Goal: Task Accomplishment & Management: Complete application form

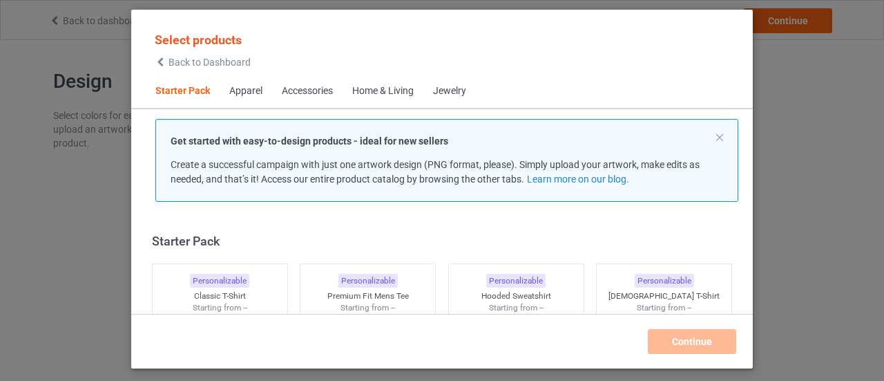
scroll to position [17, 0]
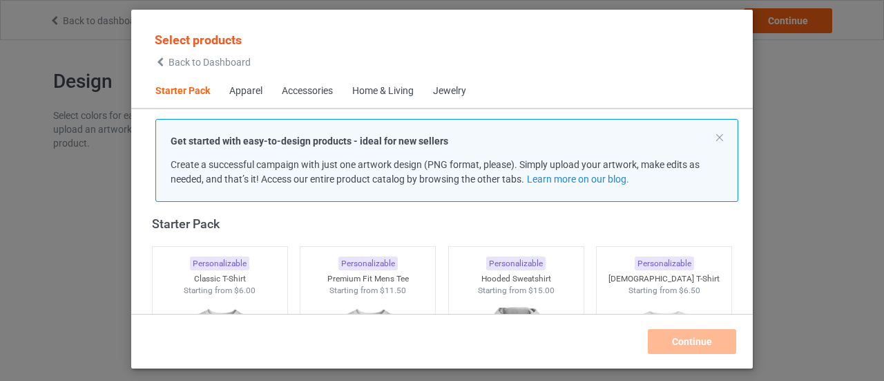
click at [397, 225] on div "Starter Pack" at bounding box center [445, 224] width 586 height 16
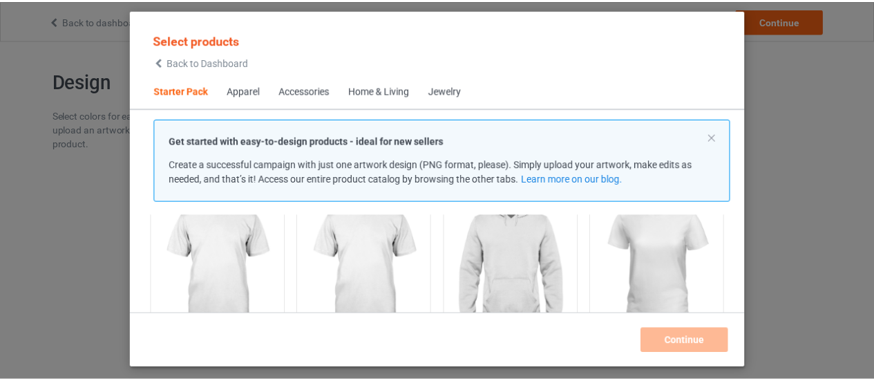
scroll to position [125, 0]
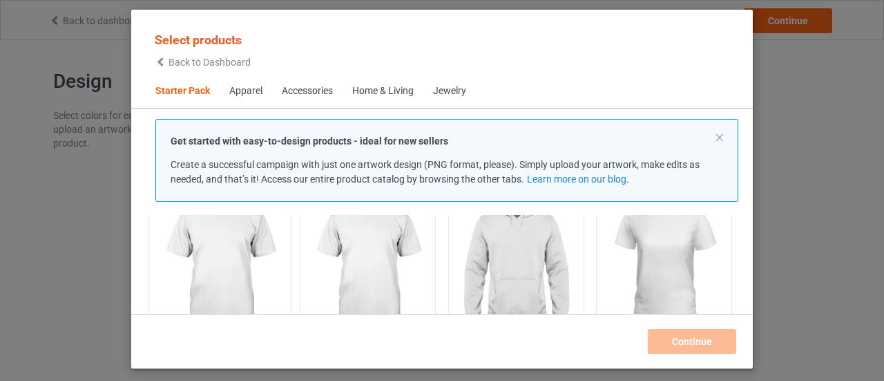
click at [232, 254] on img at bounding box center [220, 267] width 130 height 162
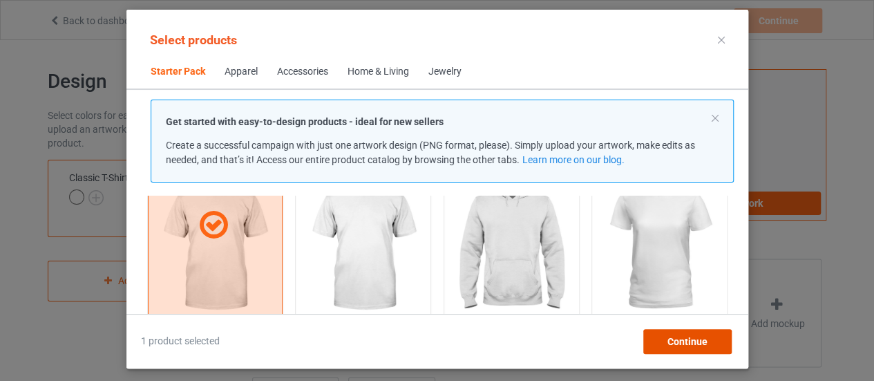
click at [695, 336] on span "Continue" at bounding box center [687, 341] width 40 height 11
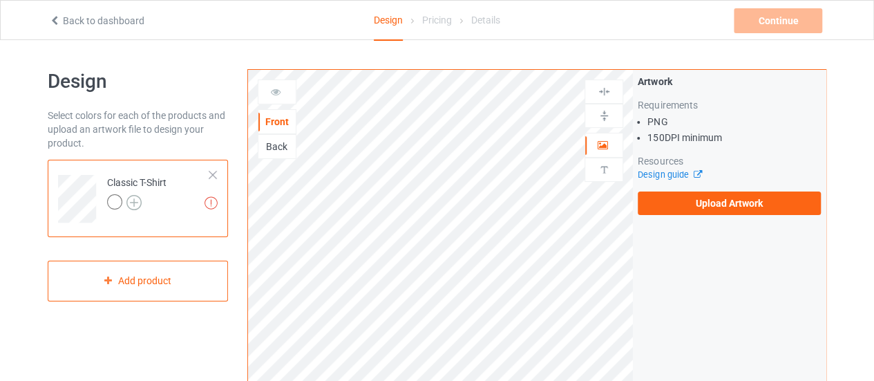
click at [134, 202] on img at bounding box center [133, 202] width 15 height 15
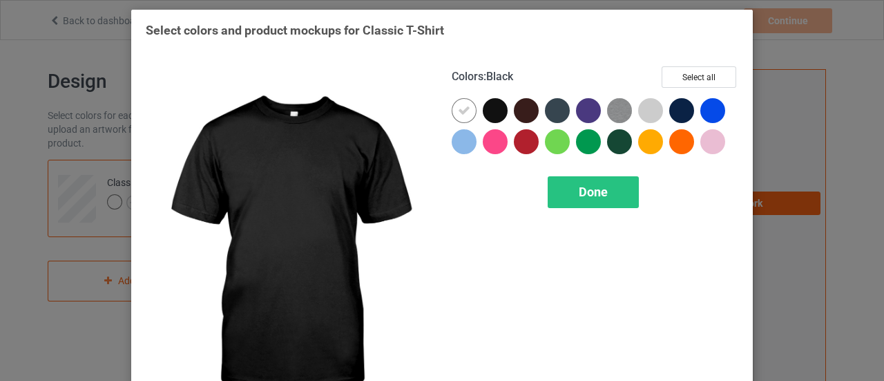
click at [498, 111] on div at bounding box center [495, 110] width 25 height 25
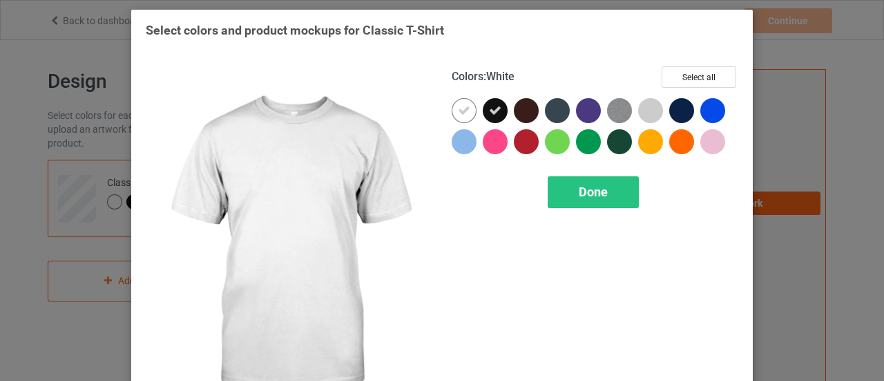
click at [468, 108] on div at bounding box center [464, 110] width 25 height 25
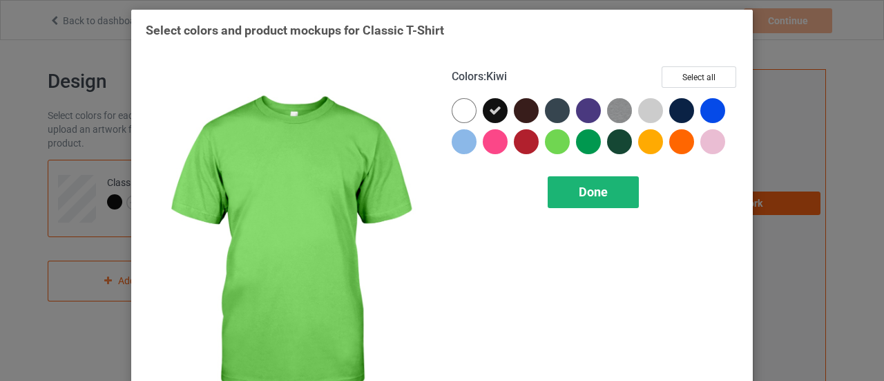
click at [563, 184] on div "Done" at bounding box center [593, 192] width 91 height 32
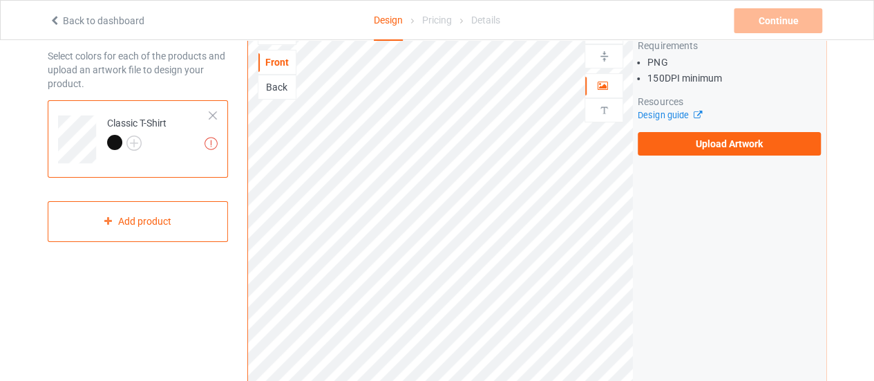
scroll to position [60, 0]
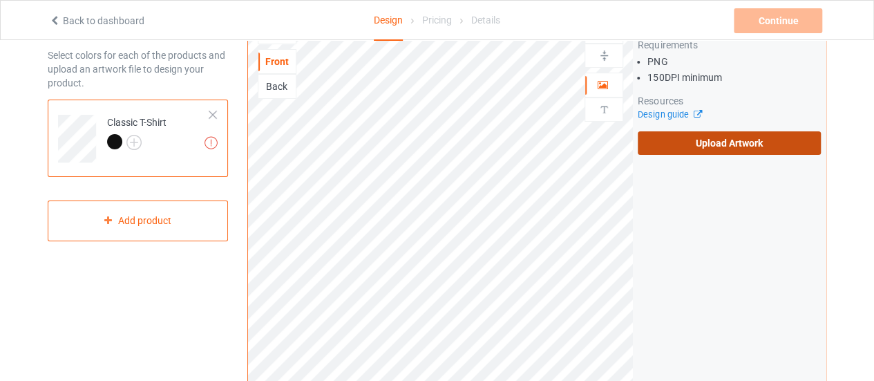
click at [723, 143] on label "Upload Artwork" at bounding box center [729, 142] width 183 height 23
click at [0, 0] on input "Upload Artwork" at bounding box center [0, 0] width 0 height 0
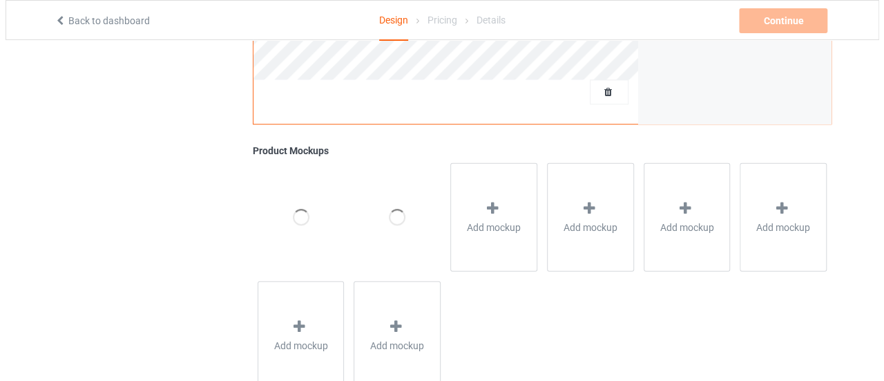
scroll to position [513, 0]
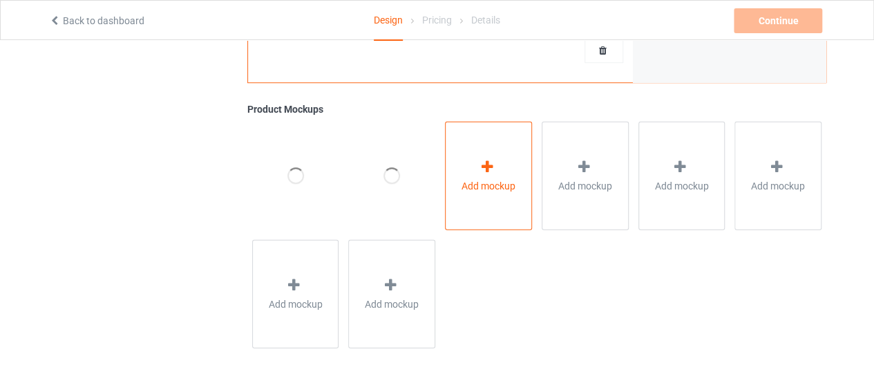
click at [479, 166] on icon at bounding box center [487, 166] width 17 height 15
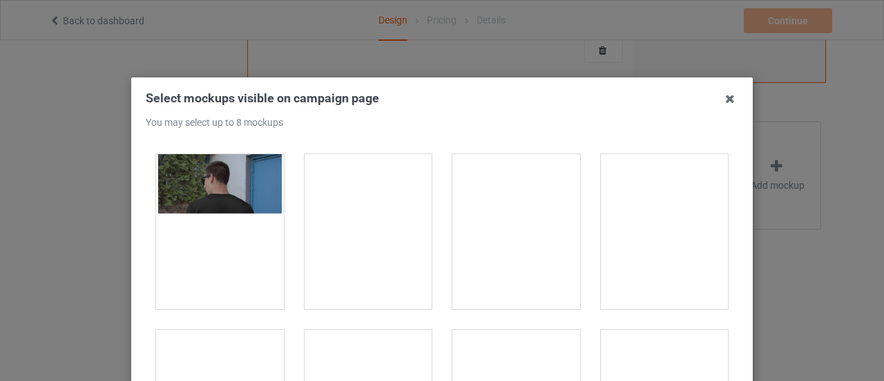
scroll to position [0, 0]
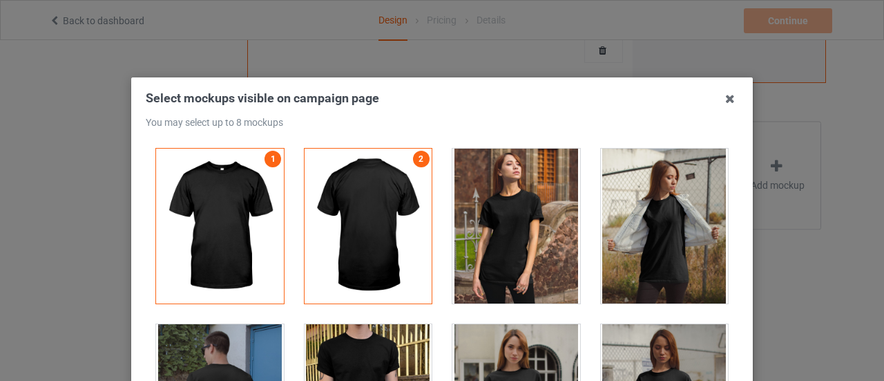
click at [535, 114] on h3 "Select mockups visible on campaign page You may select up to 8 mockups" at bounding box center [442, 109] width 593 height 38
click at [390, 176] on div at bounding box center [369, 226] width 128 height 155
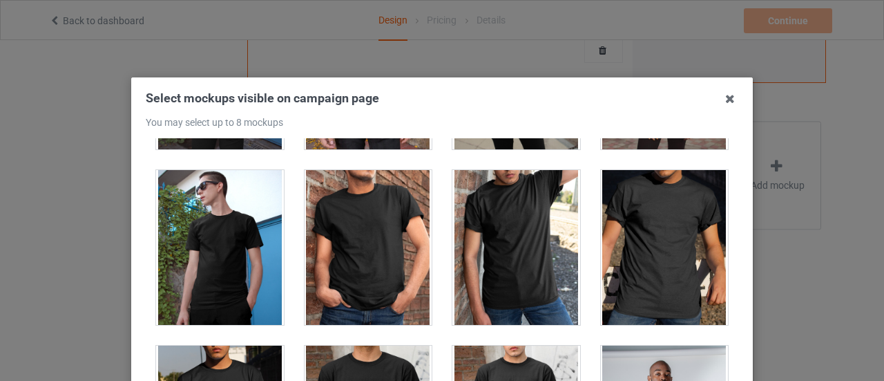
scroll to position [329, 0]
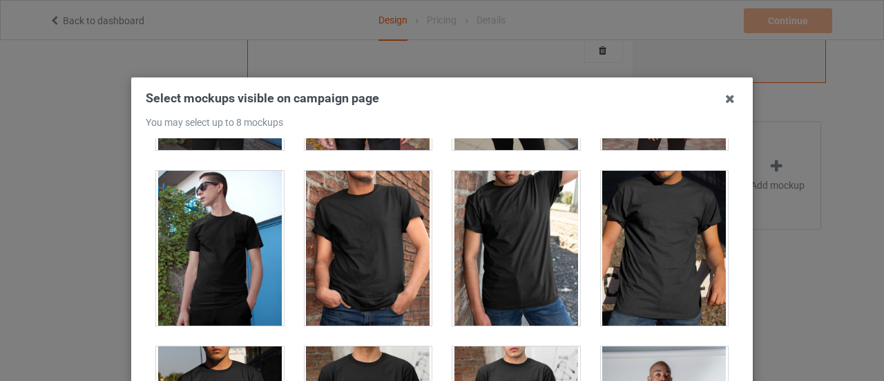
click at [385, 209] on div at bounding box center [369, 248] width 128 height 155
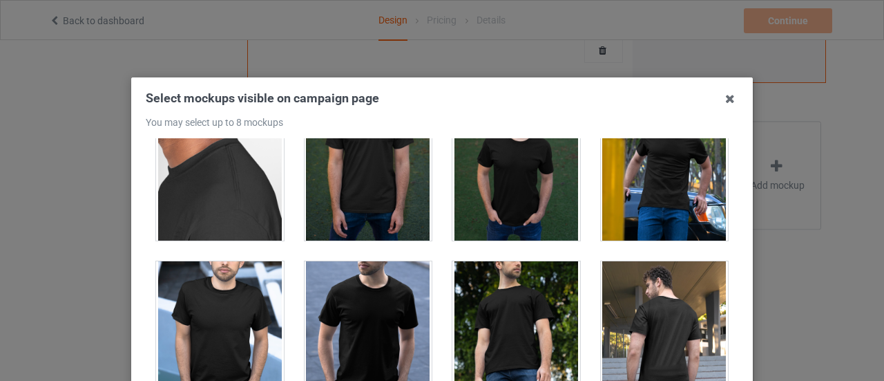
scroll to position [1176, 0]
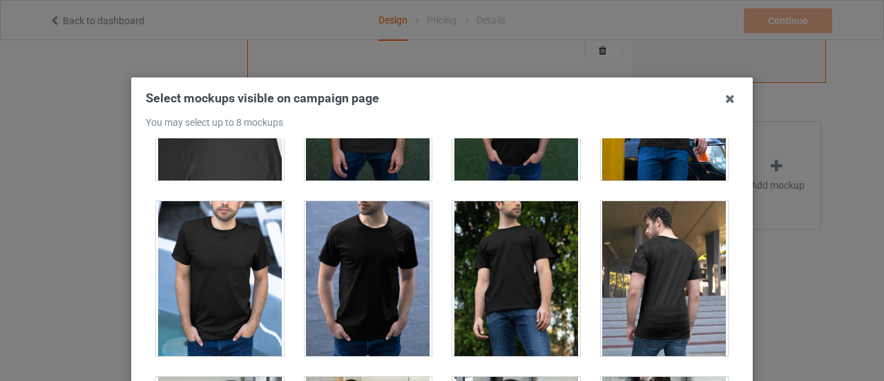
click at [350, 243] on div at bounding box center [369, 278] width 128 height 155
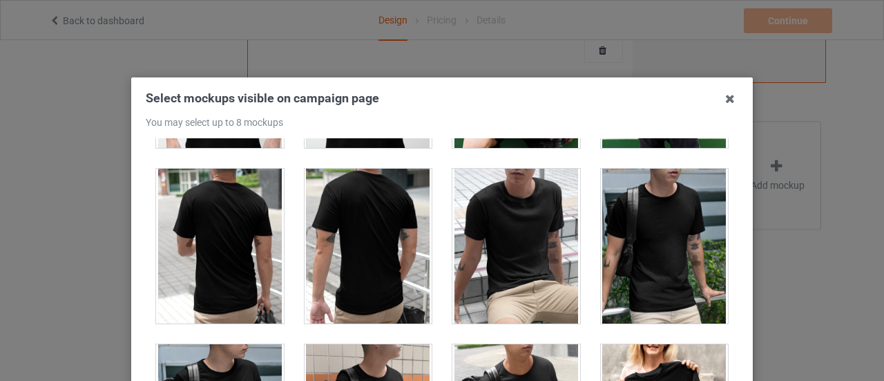
scroll to position [3490, 0]
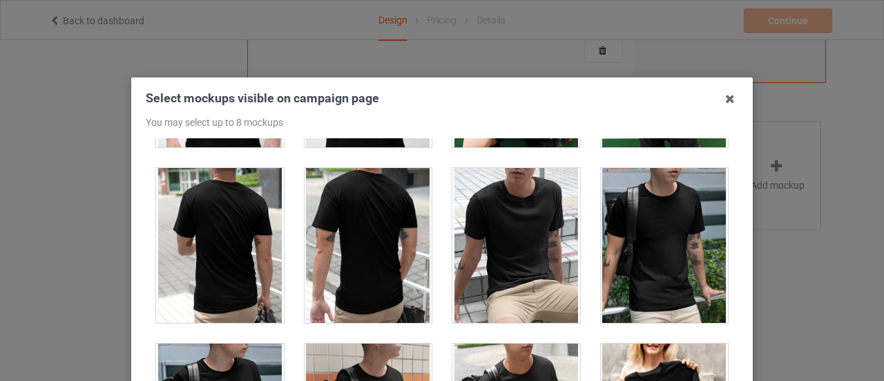
click at [531, 237] on div at bounding box center [516, 245] width 128 height 155
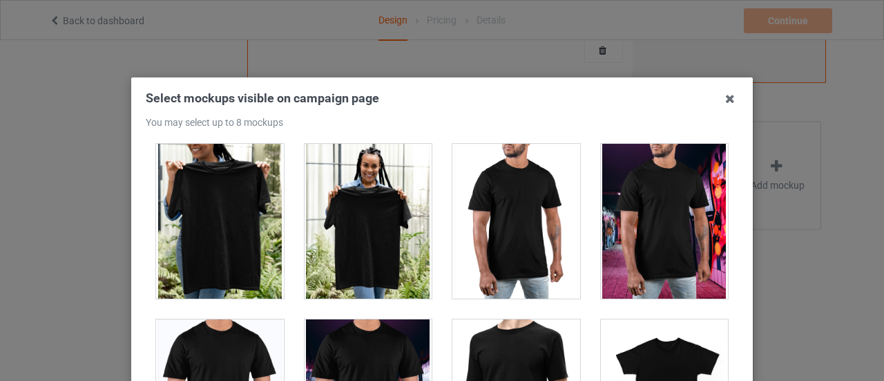
scroll to position [6326, 0]
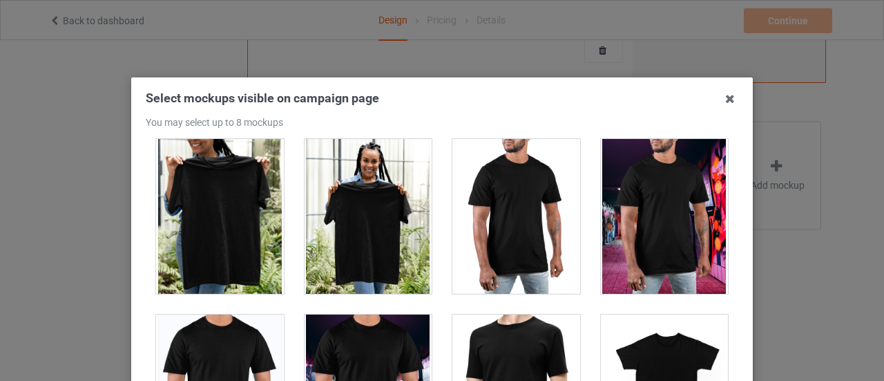
click at [667, 214] on div at bounding box center [665, 216] width 128 height 155
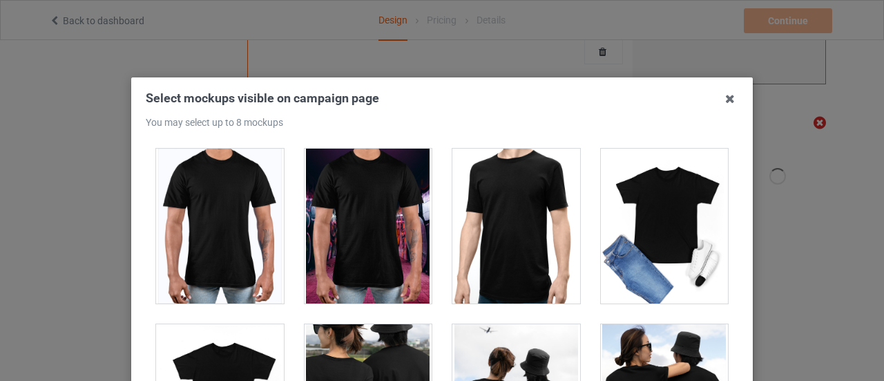
scroll to position [6494, 0]
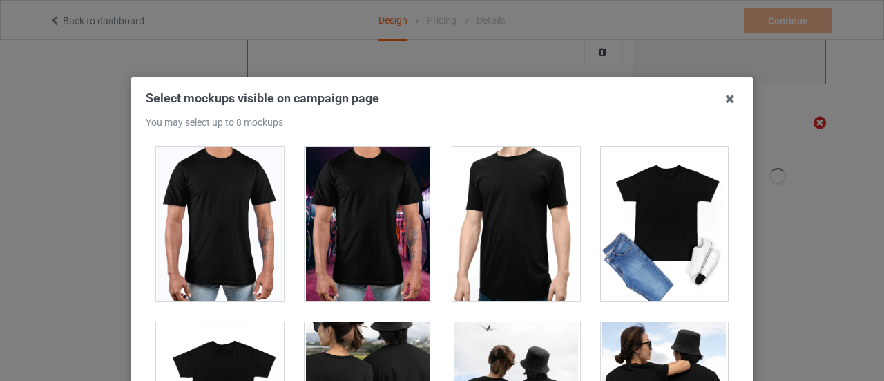
click at [652, 189] on div at bounding box center [665, 223] width 128 height 155
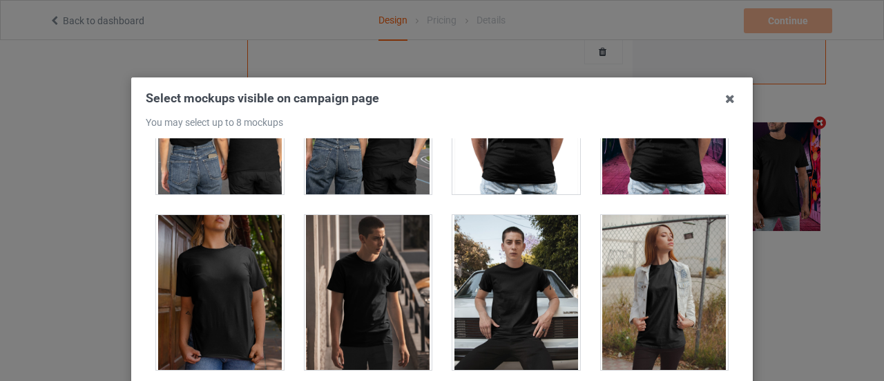
scroll to position [6953, 0]
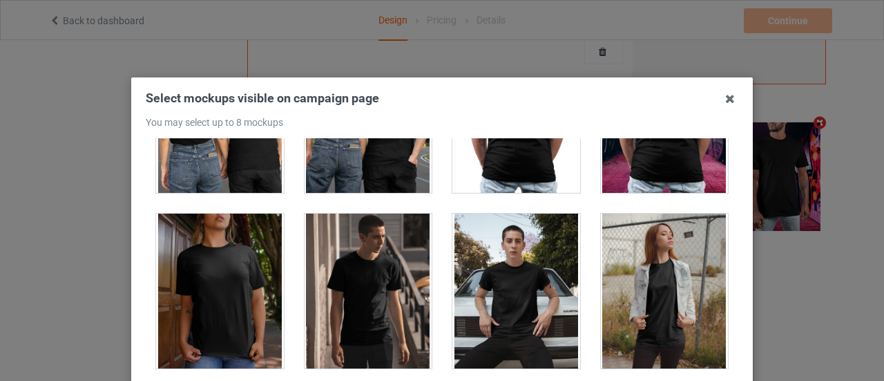
click at [412, 218] on div at bounding box center [369, 290] width 128 height 155
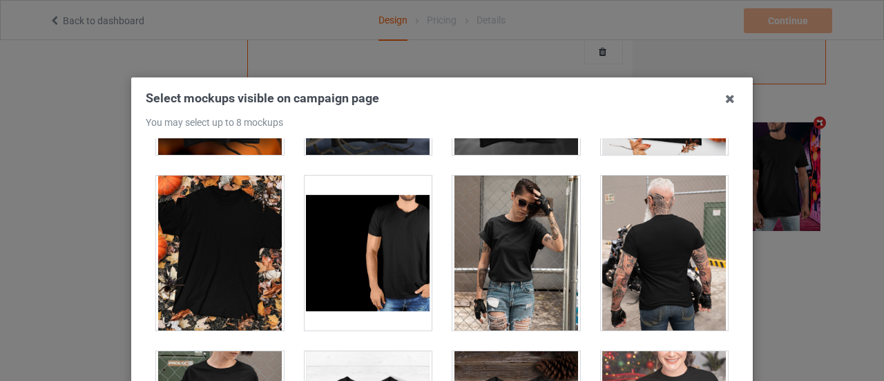
scroll to position [13842, 0]
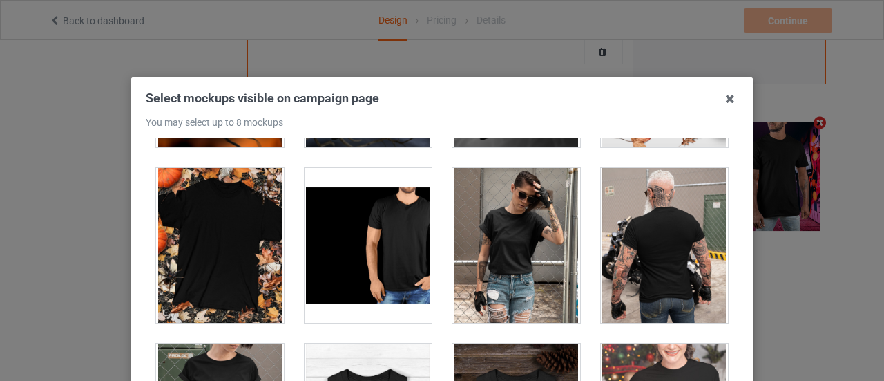
click at [347, 210] on div at bounding box center [369, 245] width 128 height 155
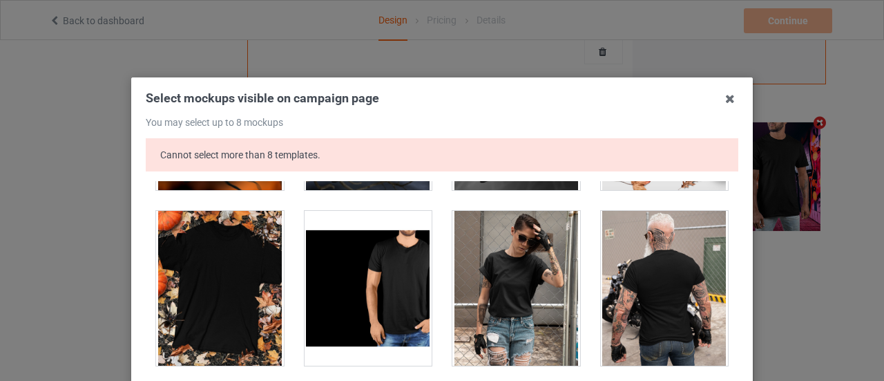
click at [347, 211] on div at bounding box center [369, 288] width 128 height 155
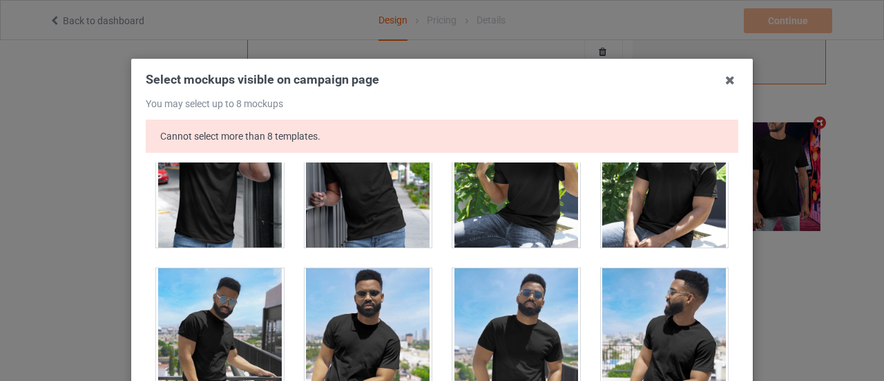
scroll to position [21, 0]
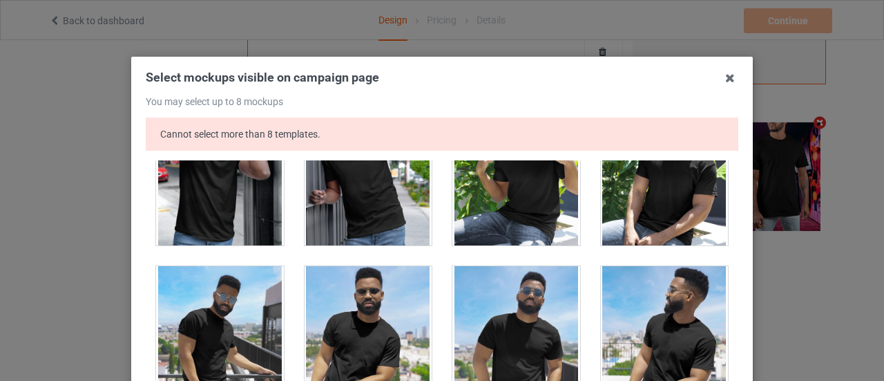
click at [735, 164] on div "Select mockups visible on campaign page You may select up to 8 mockups Cannot s…" at bounding box center [442, 292] width 622 height 471
click at [738, 164] on div "Select mockups visible on campaign page You may select up to 8 mockups Cannot s…" at bounding box center [442, 292] width 622 height 471
click at [734, 163] on div "Select mockups visible on campaign page You may select up to 8 mockups Cannot s…" at bounding box center [442, 292] width 622 height 471
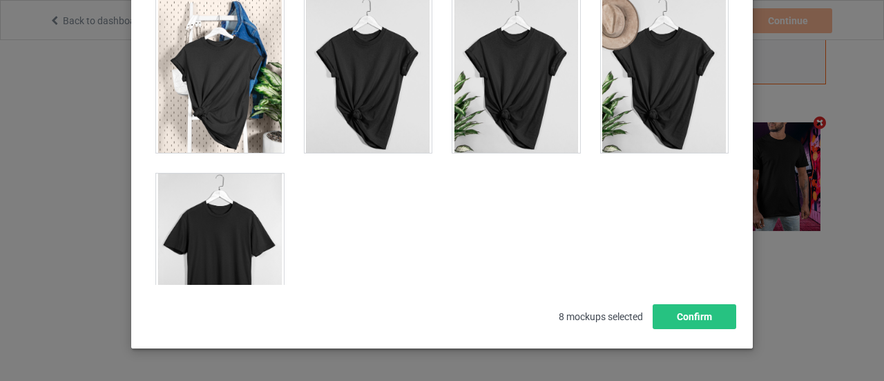
scroll to position [245, 0]
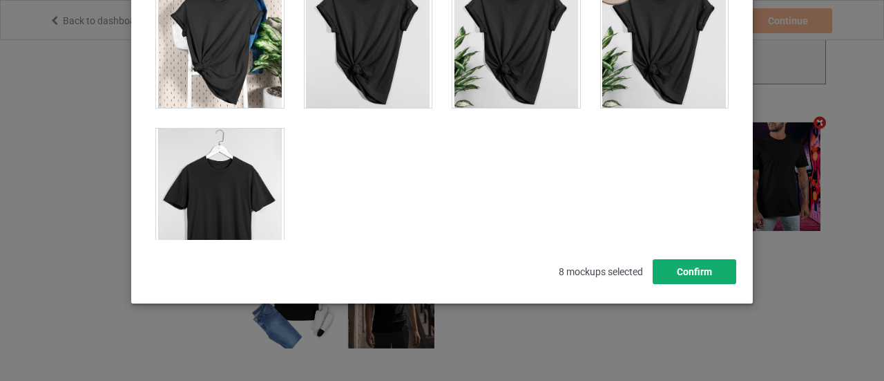
click at [709, 274] on button "Confirm" at bounding box center [695, 271] width 84 height 25
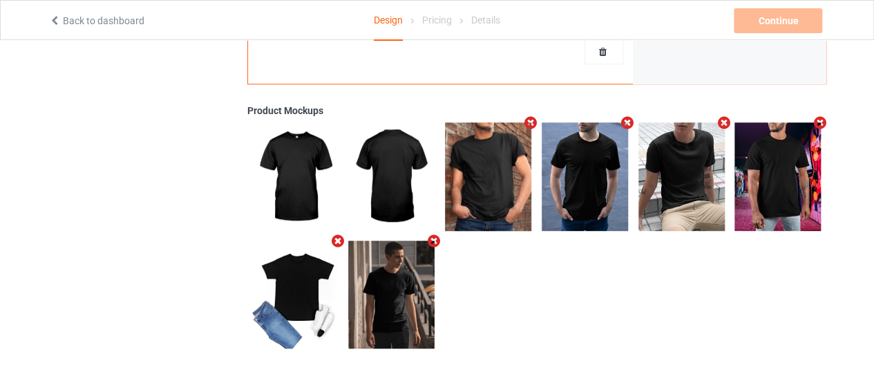
click at [390, 209] on img at bounding box center [391, 176] width 86 height 108
click at [401, 179] on img at bounding box center [391, 176] width 86 height 108
click at [820, 126] on icon "Remove mockup" at bounding box center [820, 122] width 17 height 15
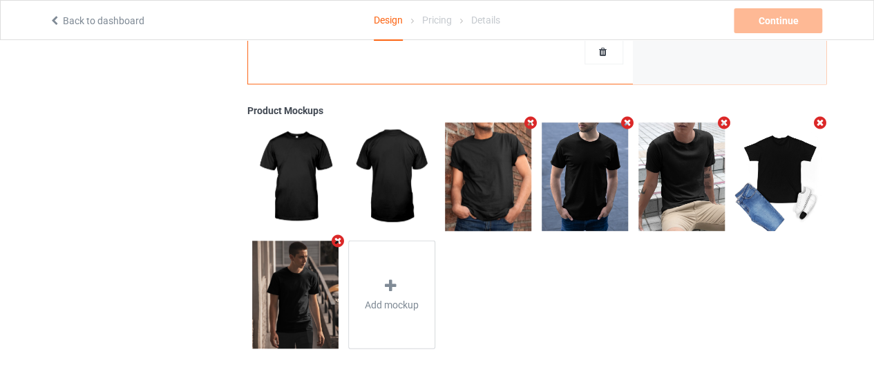
click at [395, 307] on span "Add mockup" at bounding box center [392, 304] width 54 height 14
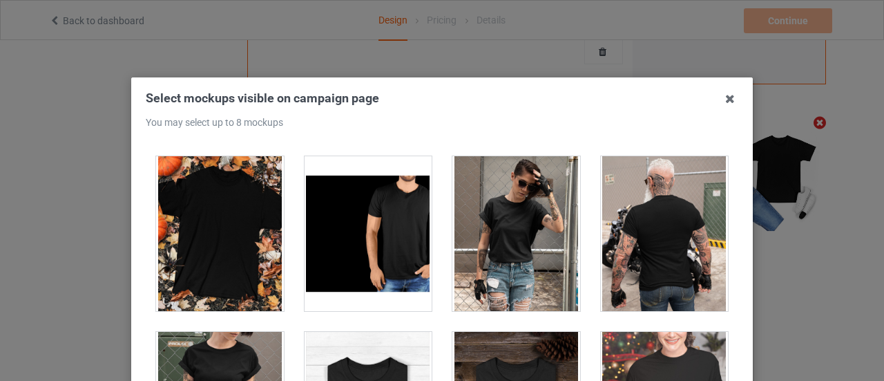
scroll to position [13830, 0]
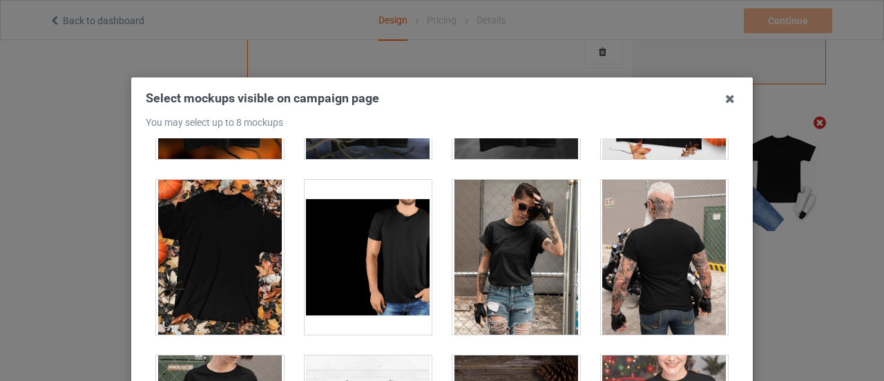
click at [367, 228] on div at bounding box center [369, 257] width 128 height 155
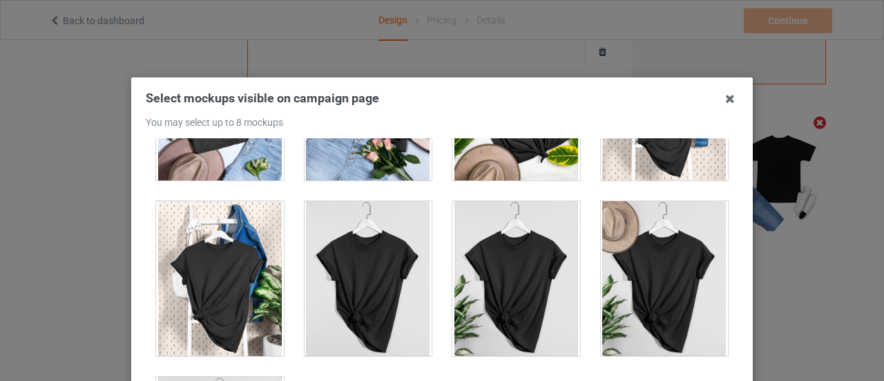
scroll to position [19820, 0]
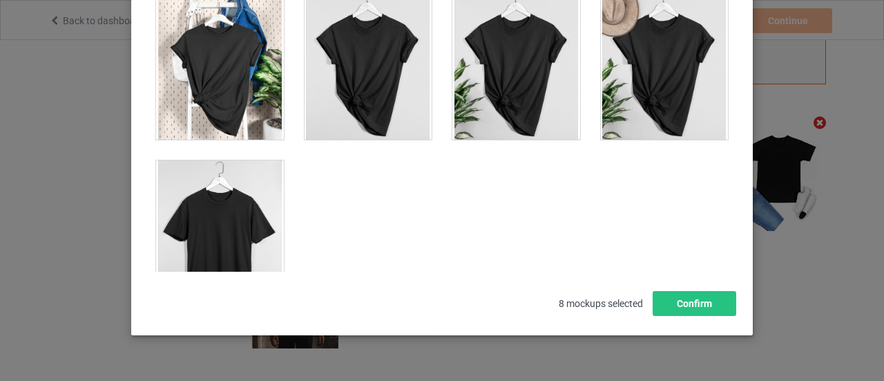
click at [216, 182] on div at bounding box center [220, 237] width 128 height 155
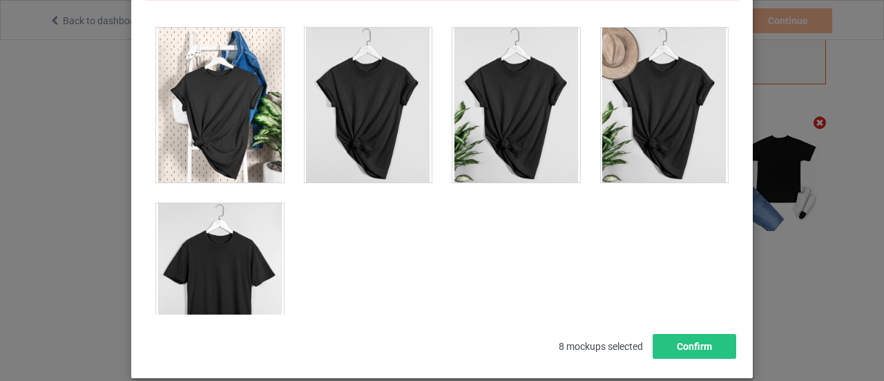
scroll to position [213, 0]
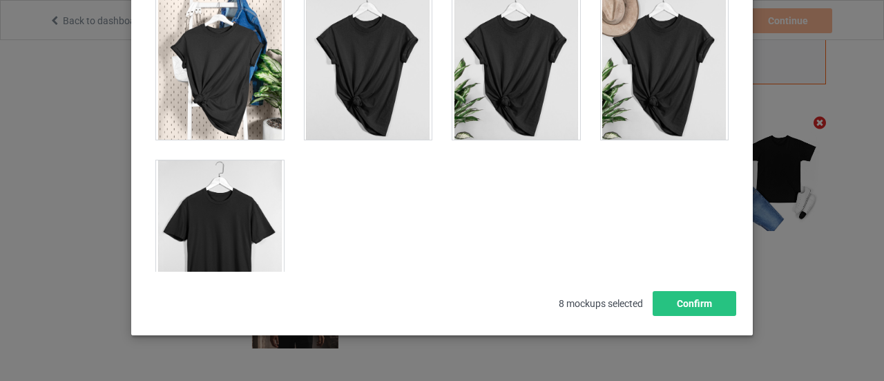
click at [236, 204] on div at bounding box center [220, 237] width 128 height 155
click at [230, 198] on div at bounding box center [220, 237] width 128 height 155
click at [231, 203] on div at bounding box center [220, 237] width 128 height 155
click at [707, 313] on button "Confirm" at bounding box center [695, 303] width 84 height 25
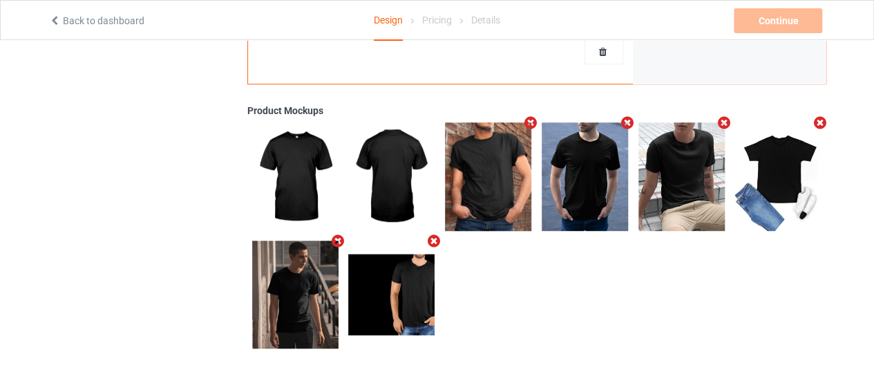
click at [531, 120] on icon "Remove mockup" at bounding box center [530, 122] width 17 height 15
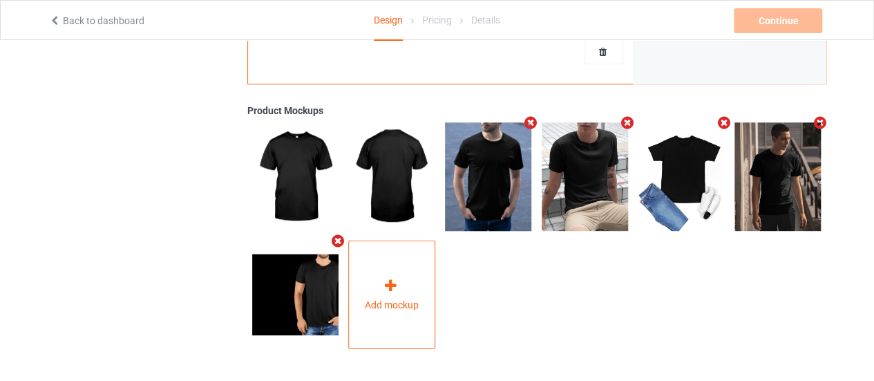
click at [434, 305] on div "Add mockup" at bounding box center [391, 294] width 87 height 108
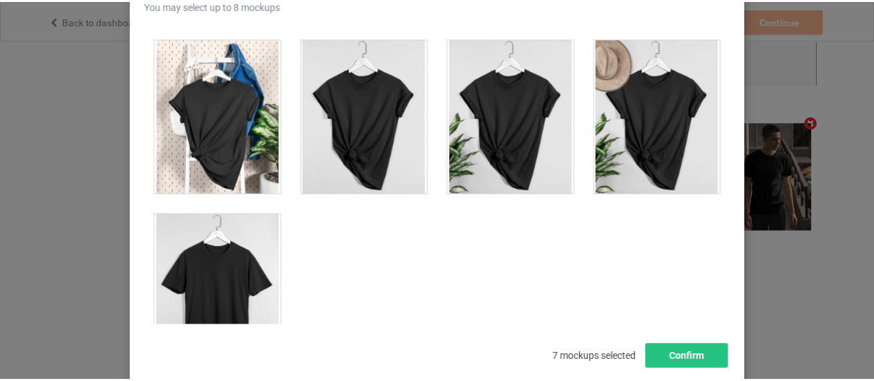
scroll to position [120, 0]
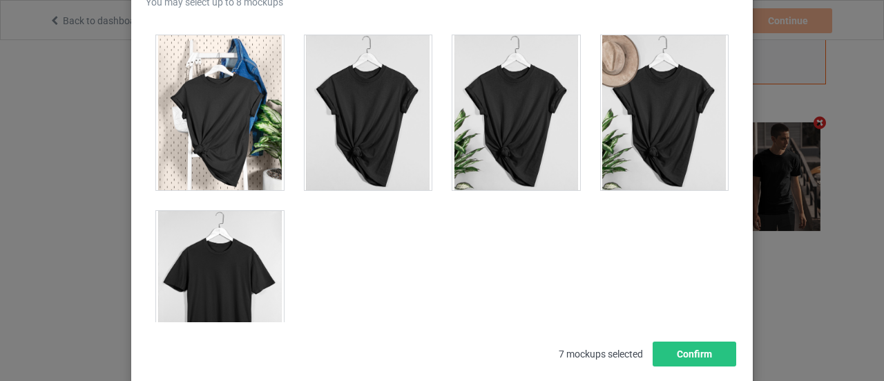
click at [211, 257] on div at bounding box center [220, 288] width 128 height 155
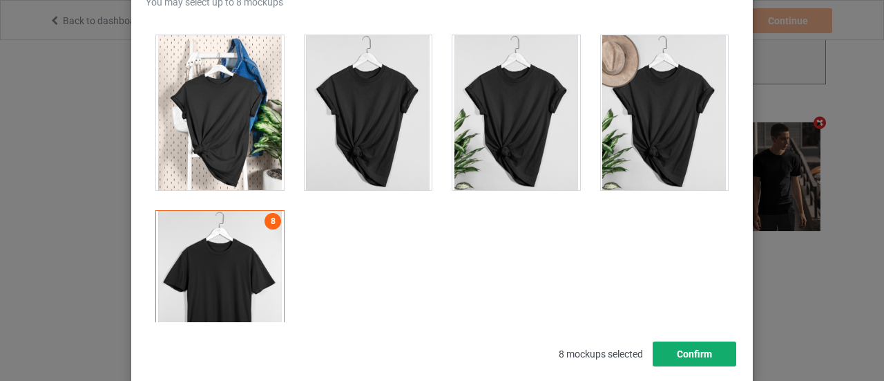
click at [688, 359] on button "Confirm" at bounding box center [695, 353] width 84 height 25
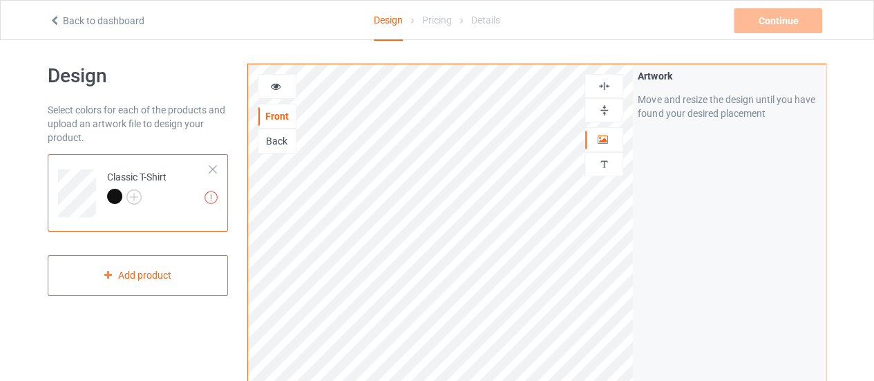
scroll to position [0, 0]
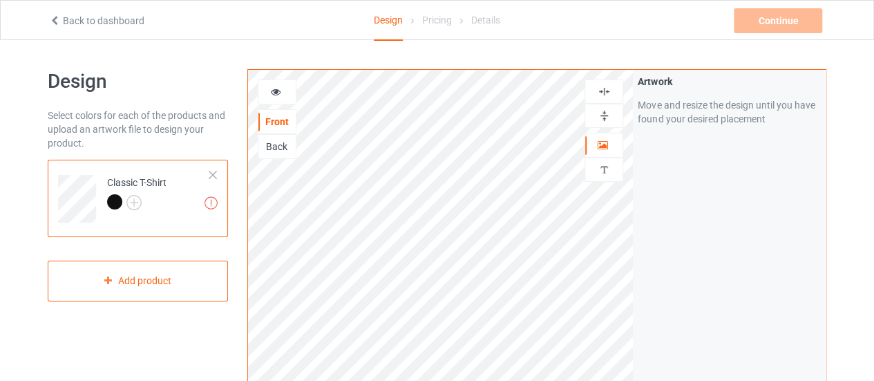
click at [786, 24] on div "Continue Artwork resolution lower than 150 DPI may result in bad print" at bounding box center [779, 20] width 91 height 25
click at [439, 17] on div "Pricing" at bounding box center [437, 20] width 30 height 39
click at [431, 21] on div "Pricing" at bounding box center [437, 20] width 30 height 39
click at [131, 201] on img at bounding box center [133, 202] width 15 height 15
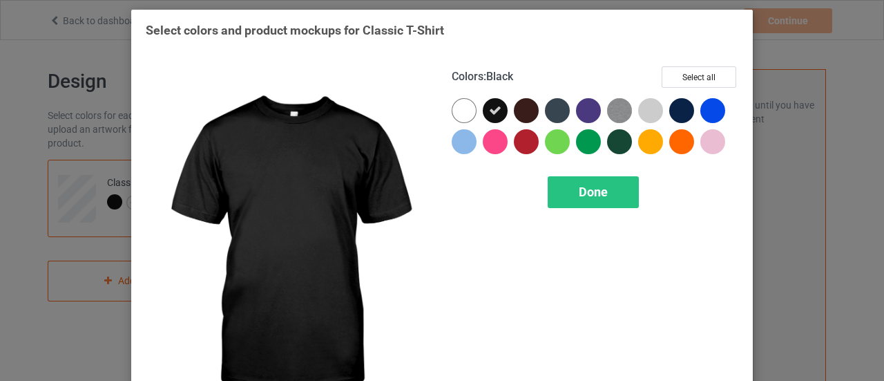
click at [457, 112] on div at bounding box center [464, 110] width 25 height 25
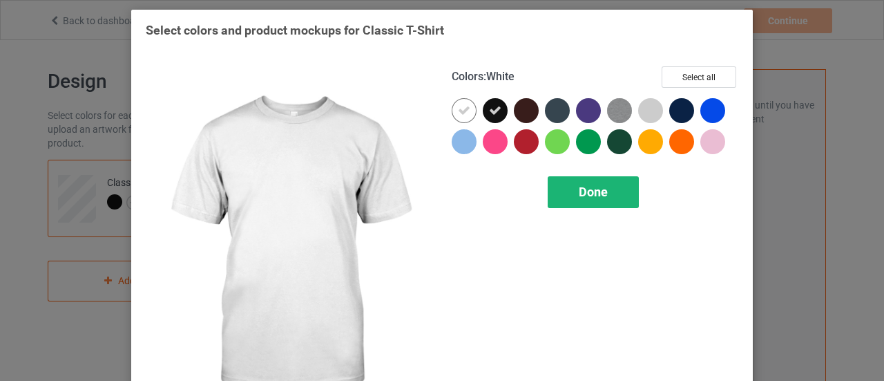
click at [624, 192] on div "Done" at bounding box center [593, 192] width 91 height 32
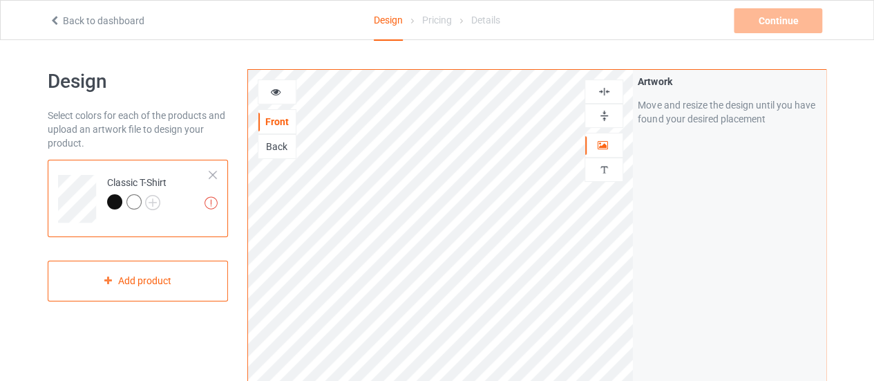
click at [211, 196] on img at bounding box center [210, 202] width 13 height 13
click at [158, 202] on img at bounding box center [152, 202] width 15 height 15
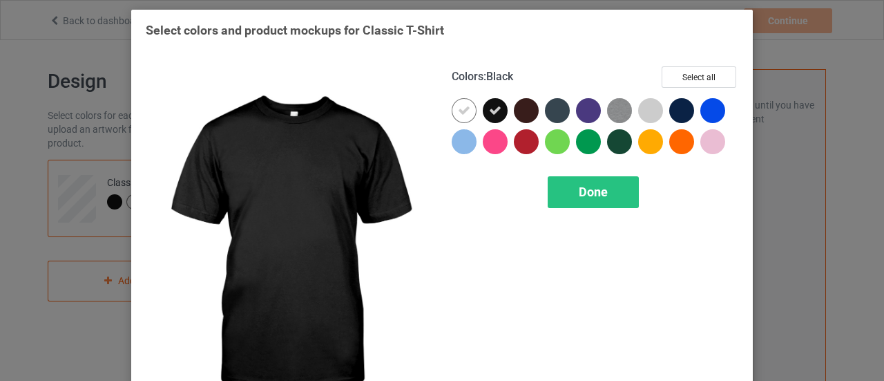
click at [464, 102] on div at bounding box center [464, 110] width 25 height 25
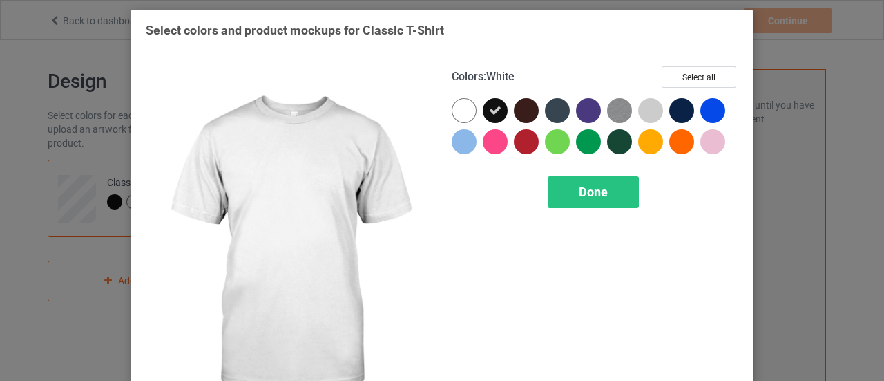
click at [586, 188] on span "Done" at bounding box center [593, 191] width 29 height 15
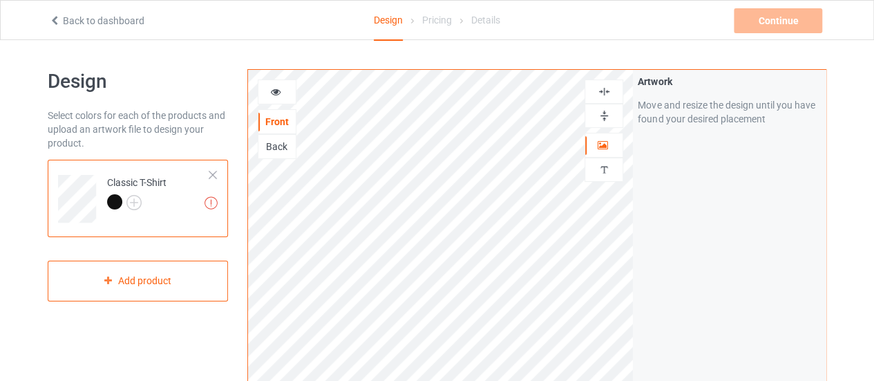
click at [214, 207] on img at bounding box center [210, 202] width 13 height 13
click at [145, 179] on div "Classic T-Shirt" at bounding box center [136, 191] width 59 height 33
click at [162, 191] on div "Classic T-Shirt" at bounding box center [136, 191] width 59 height 33
click at [0, 0] on img at bounding box center [0, 0] width 0 height 0
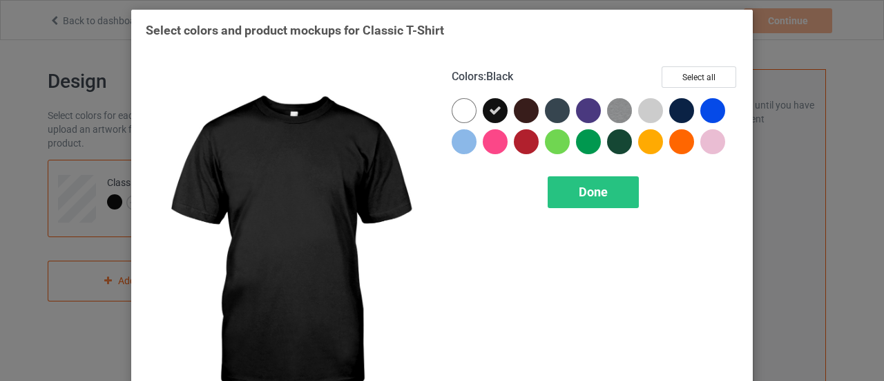
click at [616, 138] on div at bounding box center [619, 141] width 25 height 25
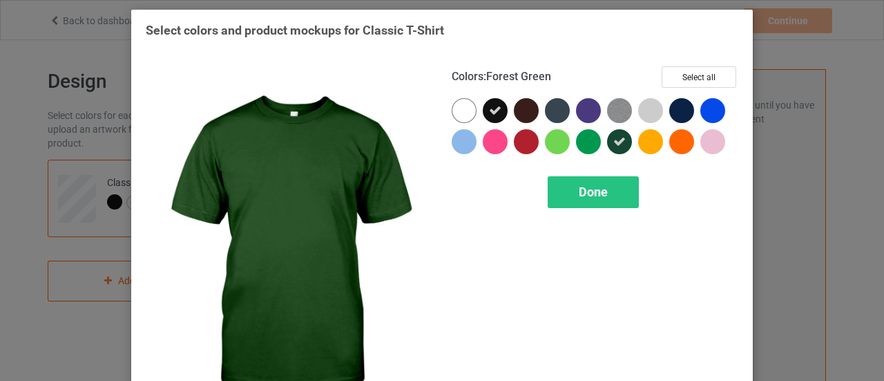
click at [613, 182] on div "Done" at bounding box center [593, 192] width 91 height 32
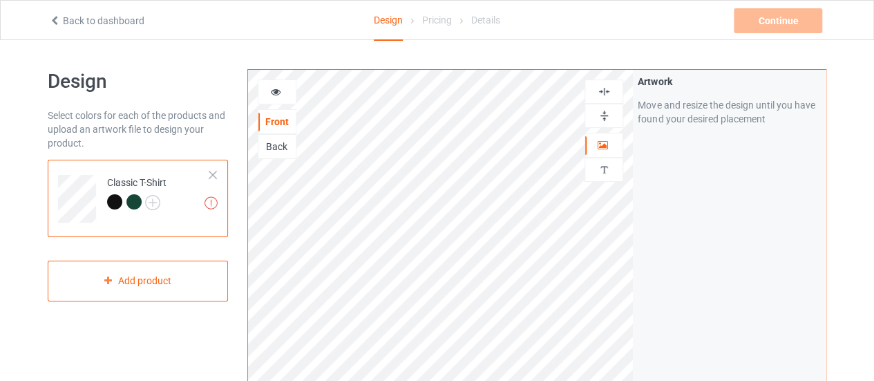
click at [139, 205] on div at bounding box center [133, 201] width 15 height 15
click at [137, 202] on div at bounding box center [133, 201] width 15 height 15
click at [134, 204] on div at bounding box center [133, 201] width 15 height 15
click at [211, 200] on img at bounding box center [210, 202] width 13 height 13
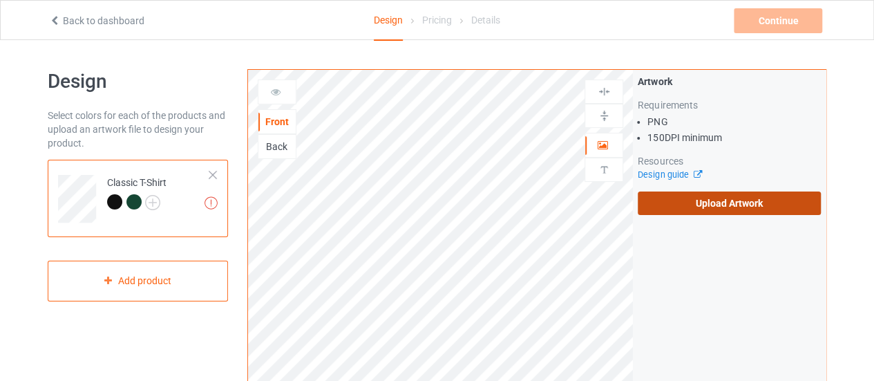
click at [695, 203] on label "Upload Artwork" at bounding box center [729, 202] width 183 height 23
click at [0, 0] on input "Upload Artwork" at bounding box center [0, 0] width 0 height 0
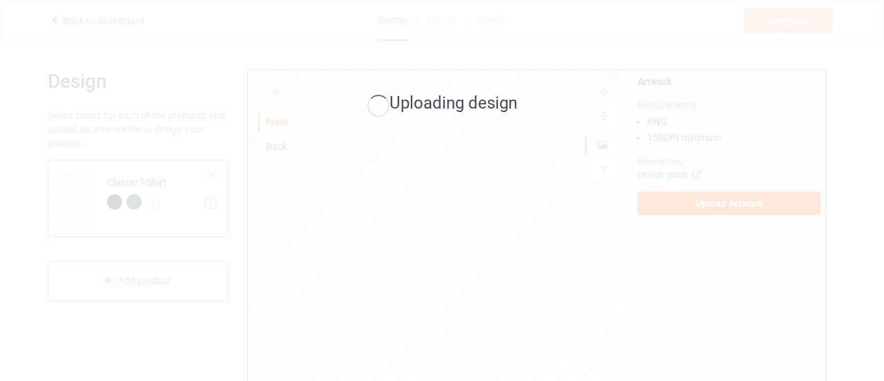
click at [665, 319] on div "Uploading design" at bounding box center [442, 190] width 884 height 381
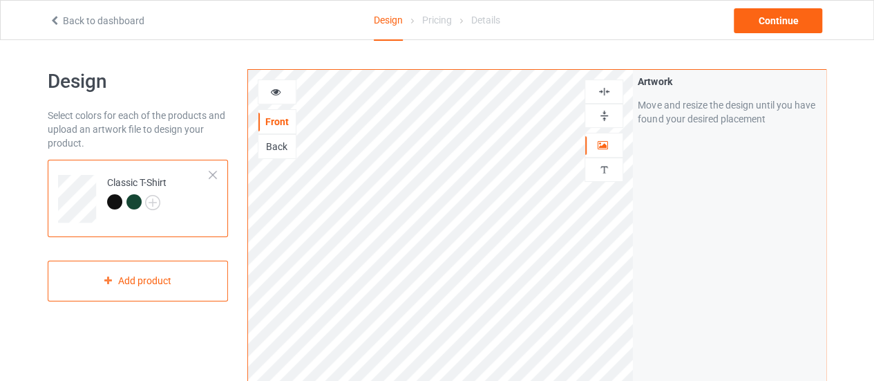
click at [662, 195] on div "Artwork Move and resize the design until you have found your desired placement" at bounding box center [729, 332] width 193 height 525
click at [703, 238] on div "Artwork Move and resize the design until you have found your desired placement" at bounding box center [729, 332] width 193 height 525
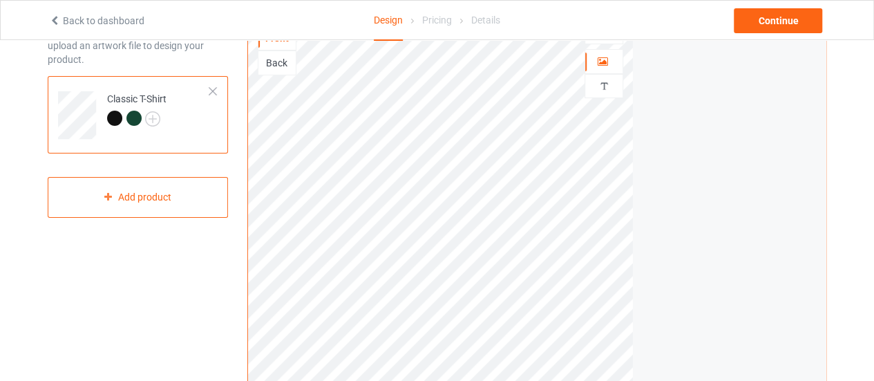
scroll to position [84, 0]
click at [780, 27] on div "Continue" at bounding box center [778, 20] width 88 height 25
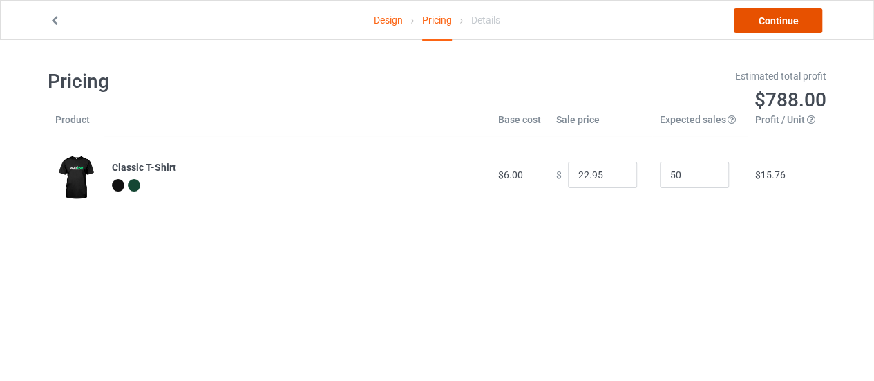
click at [780, 27] on link "Continue" at bounding box center [778, 20] width 88 height 25
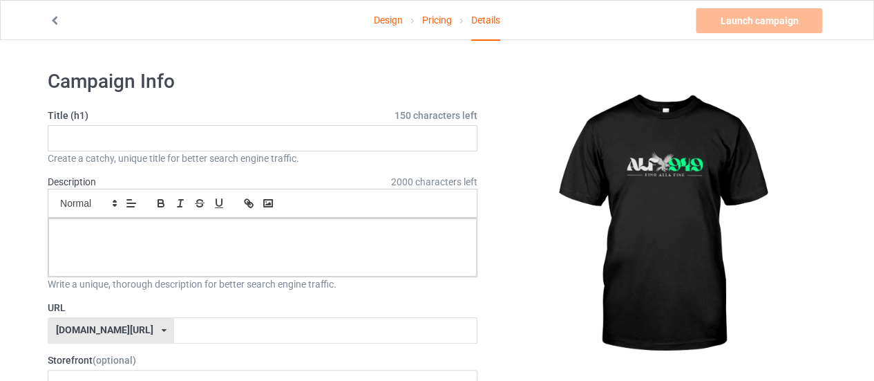
click at [283, 151] on div "Create a catchy, unique title for better search engine traffic." at bounding box center [263, 158] width 430 height 14
click at [273, 135] on input "text" at bounding box center [263, 138] width 430 height 26
type input "alf949"
click at [117, 236] on p at bounding box center [262, 233] width 406 height 13
paste div
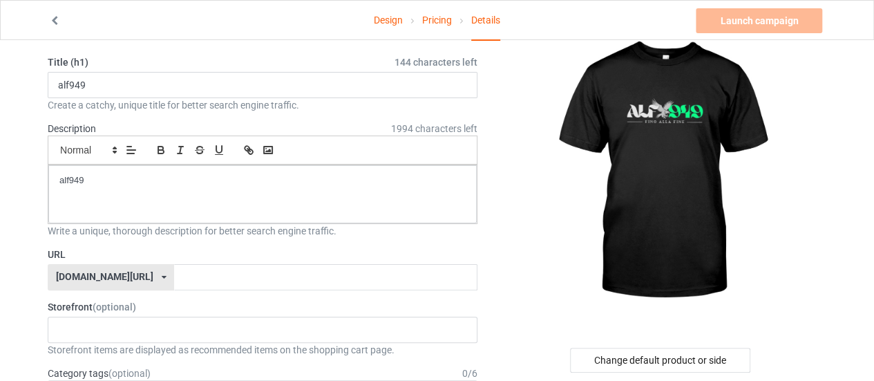
scroll to position [54, 0]
paste input "alf949"
click at [174, 268] on input "text" at bounding box center [325, 276] width 303 height 26
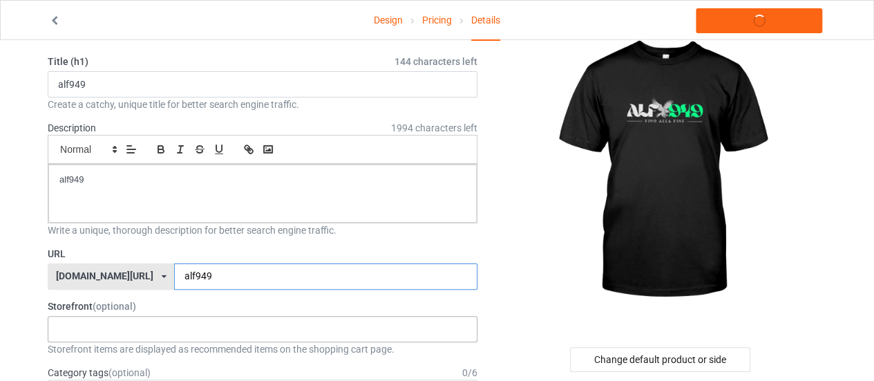
type input "alf949"
click at [130, 330] on div "No result found" at bounding box center [263, 329] width 430 height 26
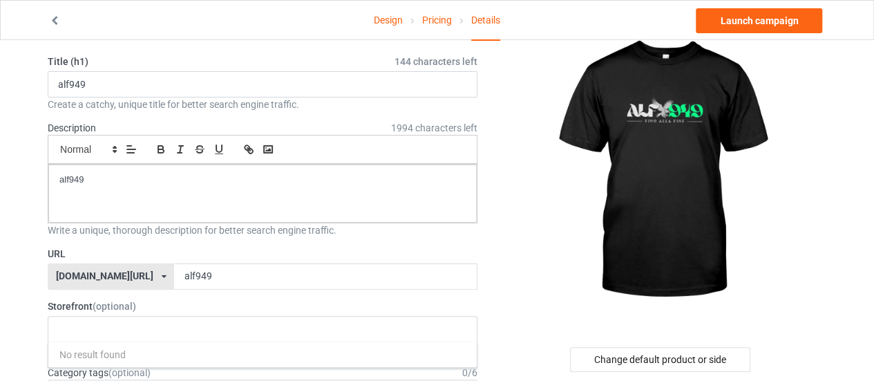
paste input "alf949"
type input "alf949"
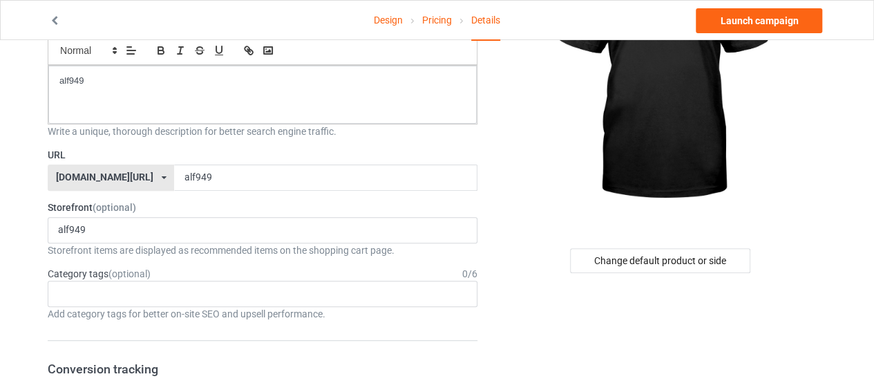
scroll to position [118, 0]
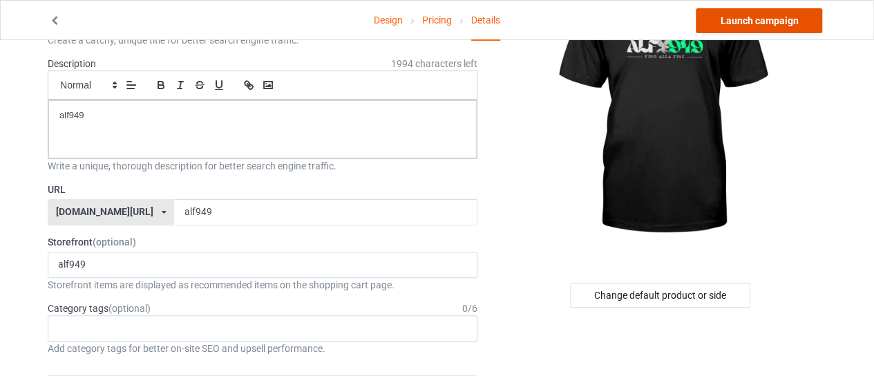
click at [763, 17] on link "Launch campaign" at bounding box center [759, 20] width 126 height 25
